Goal: Information Seeking & Learning: Learn about a topic

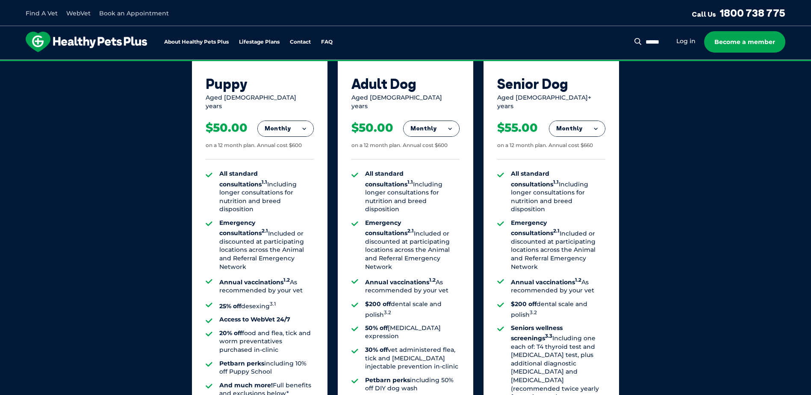
scroll to position [541, 0]
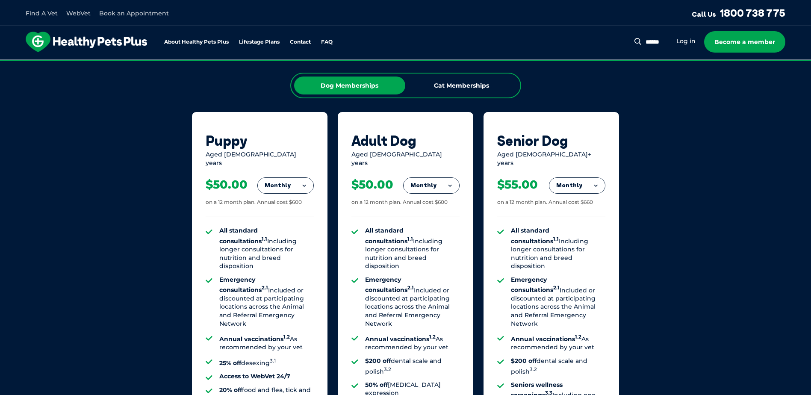
click at [44, 13] on link "Find A Vet" at bounding box center [42, 13] width 32 height 8
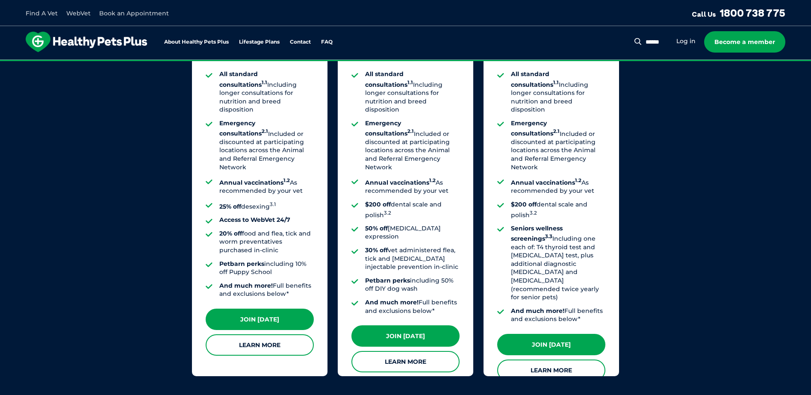
scroll to position [712, 0]
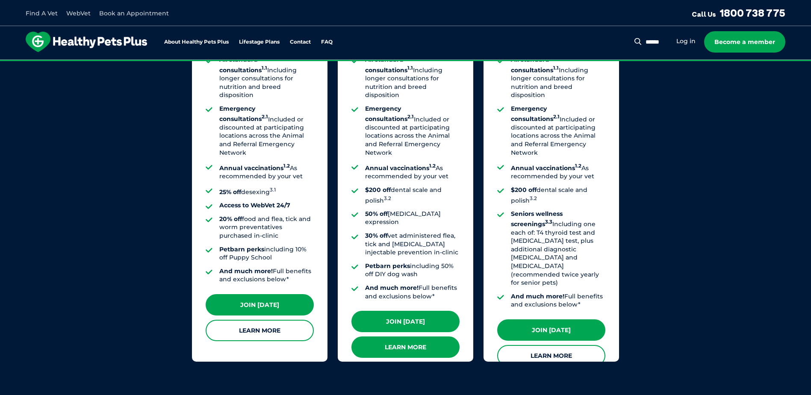
click at [405, 336] on link "Learn More" at bounding box center [405, 346] width 108 height 21
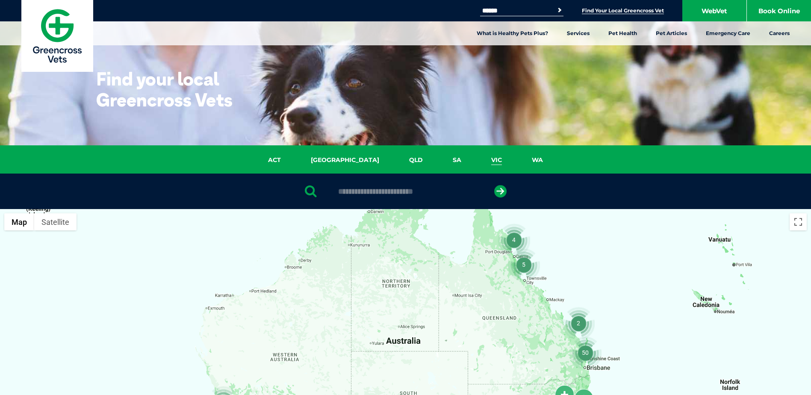
click at [476, 158] on link "VIC" at bounding box center [496, 160] width 41 height 10
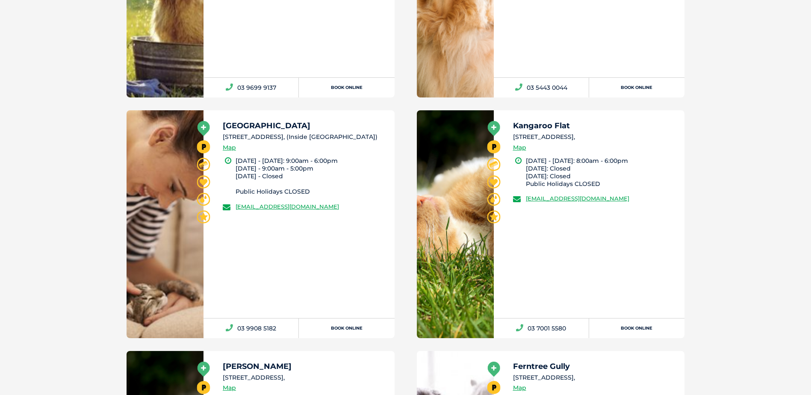
scroll to position [709, 0]
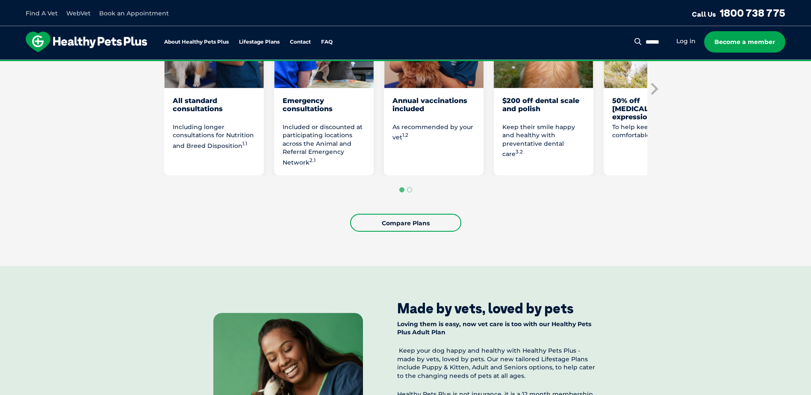
scroll to position [556, 0]
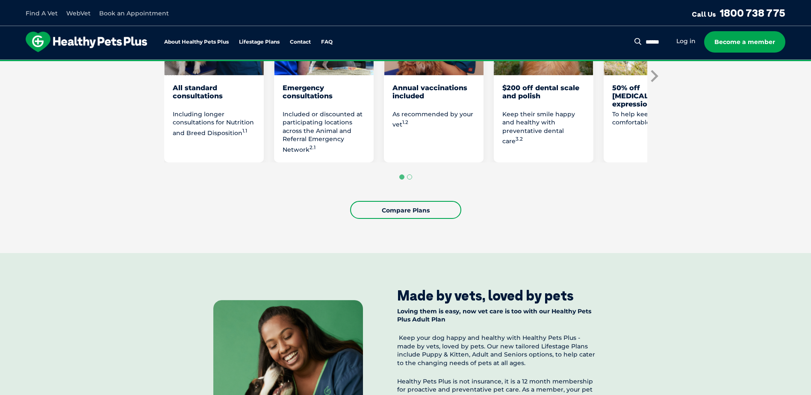
click at [655, 76] on icon "Next slide" at bounding box center [654, 76] width 7 height 12
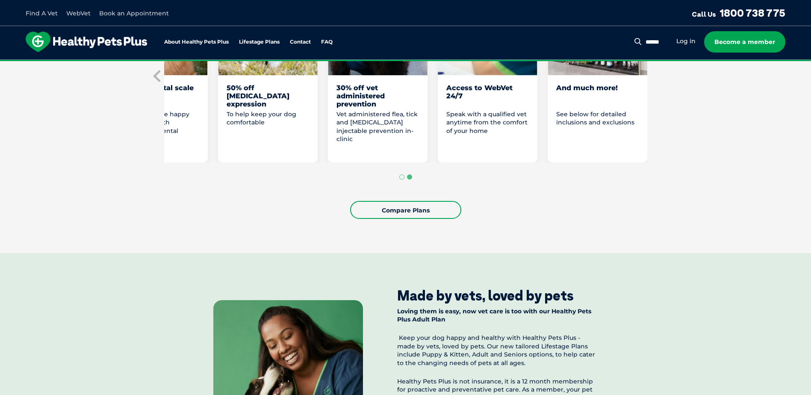
click at [655, 76] on section "Love them from their woof to their wag with Healthy Pets Plus Adult Our furry f…" at bounding box center [405, 37] width 811 height 432
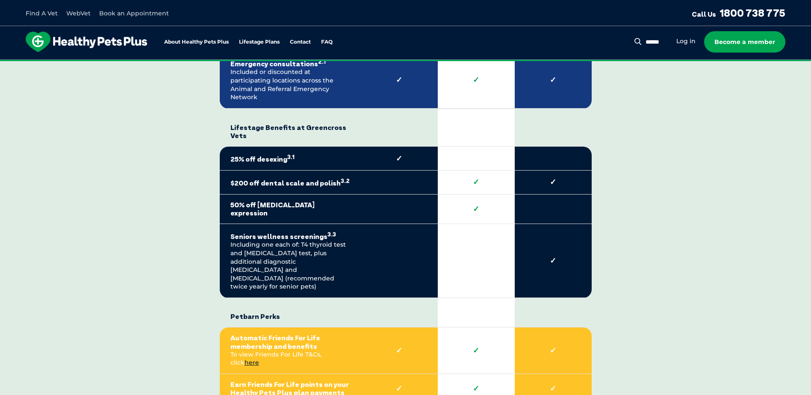
scroll to position [1753, 0]
